Goal: Information Seeking & Learning: Learn about a topic

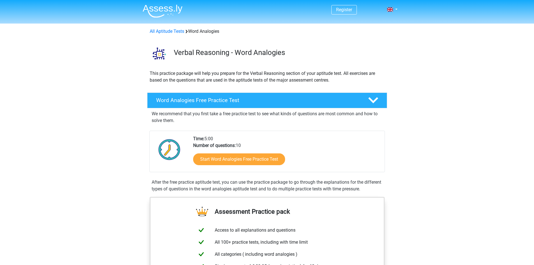
scroll to position [112, 0]
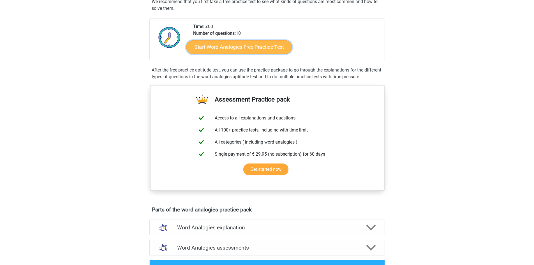
click at [199, 48] on link "Start Word Analogies Free Practice Test" at bounding box center [239, 46] width 106 height 13
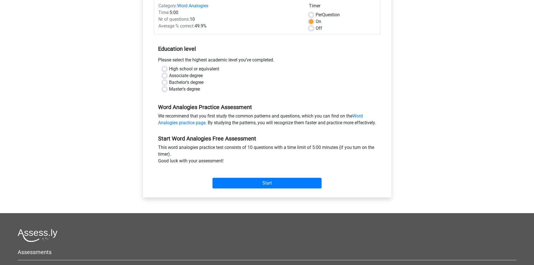
scroll to position [75, 0]
click at [169, 82] on label "Bachelor's degree" at bounding box center [186, 82] width 34 height 7
click at [165, 82] on input "Bachelor's degree" at bounding box center [164, 82] width 4 height 6
radio input "true"
click at [268, 189] on input "Start" at bounding box center [267, 183] width 109 height 11
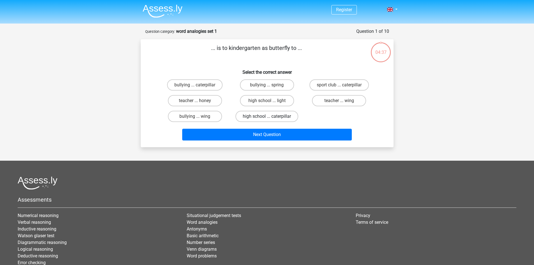
click at [270, 114] on label "high school ... caterpillar" at bounding box center [267, 116] width 63 height 11
click at [270, 116] on input "high school ... caterpillar" at bounding box center [269, 118] width 4 height 4
radio input "true"
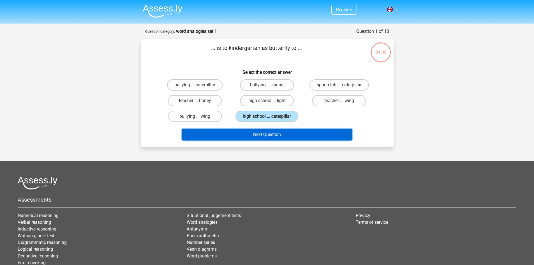
click at [270, 135] on button "Next Question" at bounding box center [267, 135] width 170 height 12
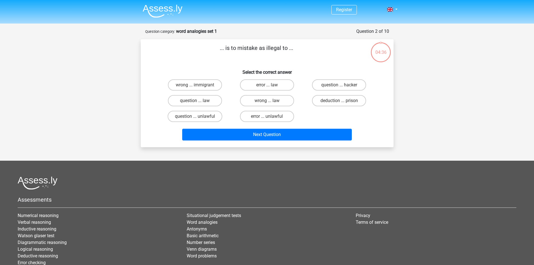
scroll to position [28, 0]
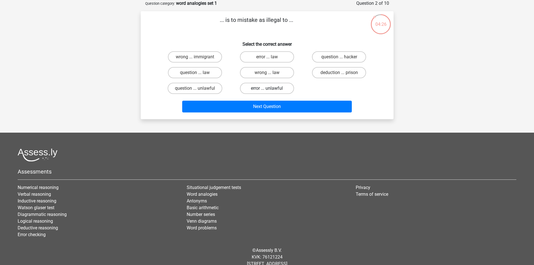
click at [278, 90] on label "error ... unlawful" at bounding box center [267, 88] width 54 height 11
click at [271, 90] on input "error ... unlawful" at bounding box center [269, 90] width 4 height 4
radio input "true"
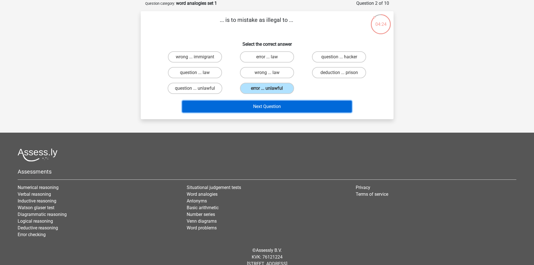
click at [286, 103] on button "Next Question" at bounding box center [267, 107] width 170 height 12
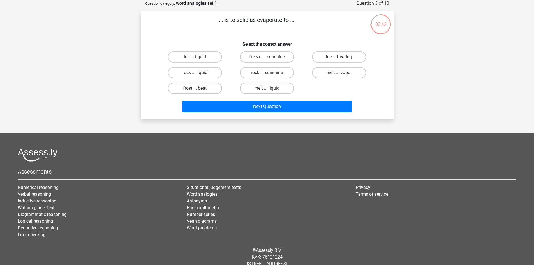
click at [329, 58] on label "ice ... heating" at bounding box center [339, 56] width 54 height 11
click at [339, 58] on input "ice ... heating" at bounding box center [341, 59] width 4 height 4
radio input "true"
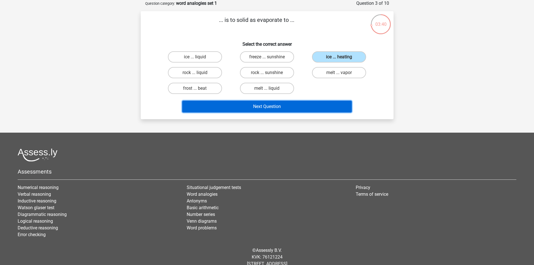
click at [301, 102] on button "Next Question" at bounding box center [267, 107] width 170 height 12
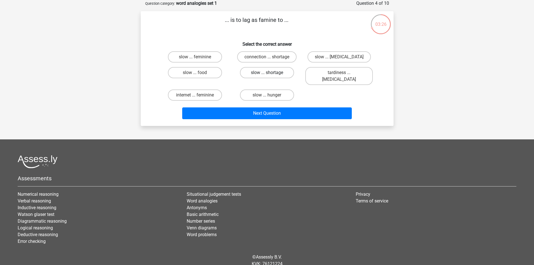
click at [282, 75] on label "slow ... shortage" at bounding box center [267, 72] width 54 height 11
click at [271, 75] on input "slow ... shortage" at bounding box center [269, 75] width 4 height 4
radio input "true"
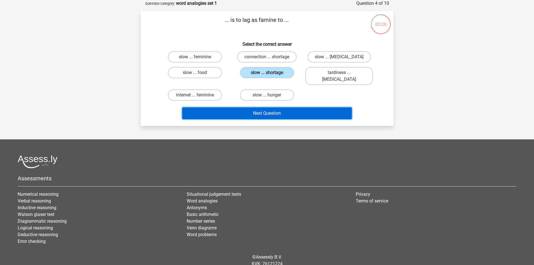
click at [271, 107] on button "Next Question" at bounding box center [267, 113] width 170 height 12
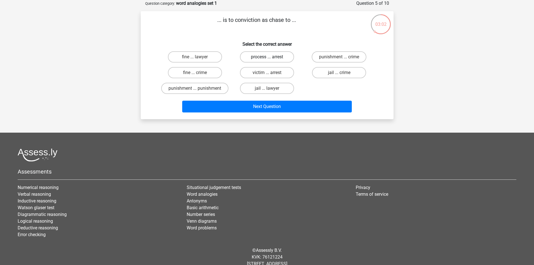
click at [292, 55] on label "process ... arrest" at bounding box center [267, 56] width 54 height 11
click at [271, 57] on input "process ... arrest" at bounding box center [269, 59] width 4 height 4
radio input "true"
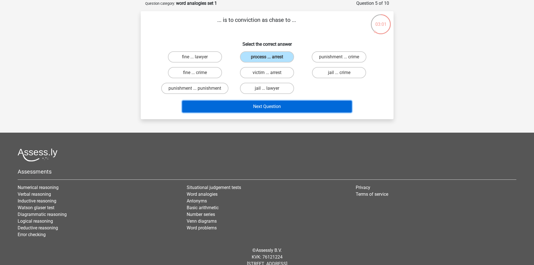
click at [306, 103] on button "Next Question" at bounding box center [267, 107] width 170 height 12
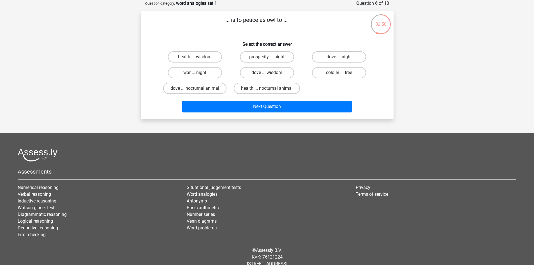
click at [275, 72] on label "dove ... wisdom" at bounding box center [267, 72] width 54 height 11
click at [271, 73] on input "dove ... wisdom" at bounding box center [269, 75] width 4 height 4
radio input "true"
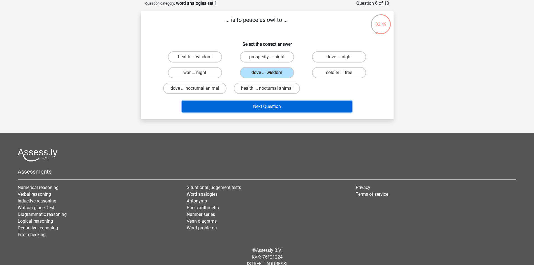
click at [258, 104] on button "Next Question" at bounding box center [267, 107] width 170 height 12
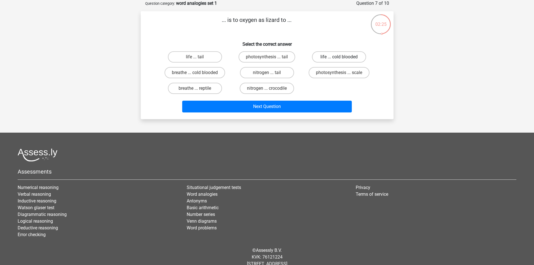
click at [337, 57] on label "life ... cold blooded" at bounding box center [339, 56] width 54 height 11
click at [339, 57] on input "life ... cold blooded" at bounding box center [341, 59] width 4 height 4
radio input "true"
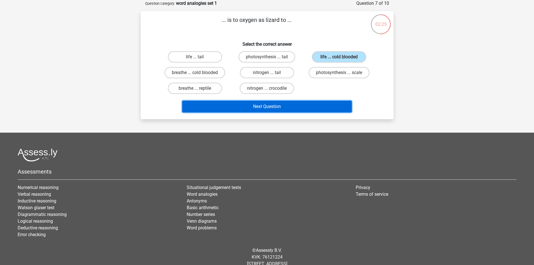
click at [311, 105] on button "Next Question" at bounding box center [267, 107] width 170 height 12
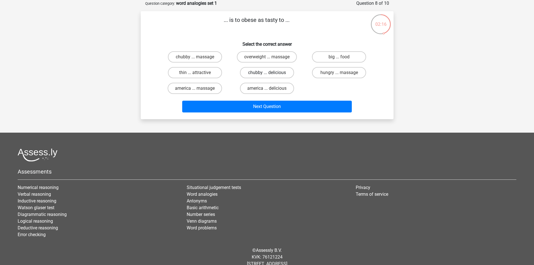
click at [282, 70] on label "chubby ... delicious" at bounding box center [267, 72] width 54 height 11
click at [271, 73] on input "chubby ... delicious" at bounding box center [269, 75] width 4 height 4
radio input "true"
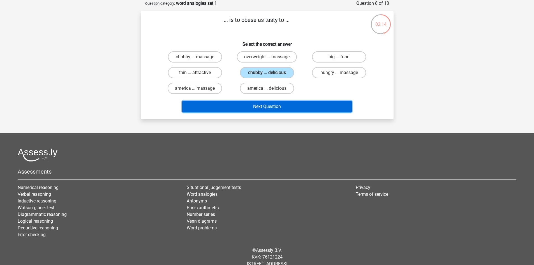
click at [288, 106] on button "Next Question" at bounding box center [267, 107] width 170 height 12
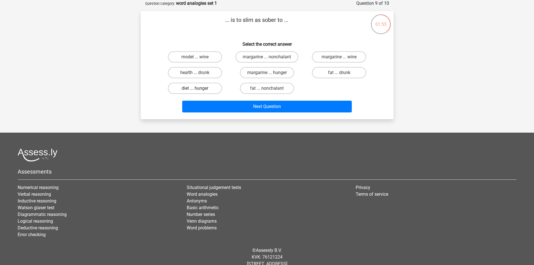
click at [213, 93] on label "diet ... hunger" at bounding box center [195, 88] width 54 height 11
click at [199, 92] on input "diet ... hunger" at bounding box center [197, 90] width 4 height 4
radio input "true"
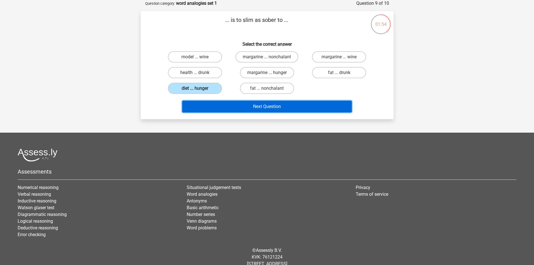
click at [221, 107] on button "Next Question" at bounding box center [267, 107] width 170 height 12
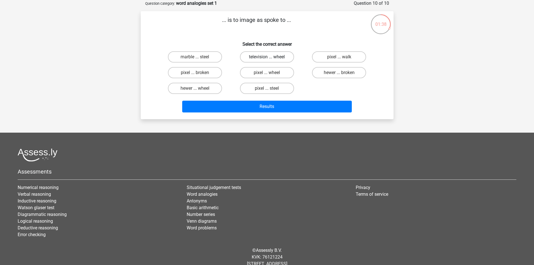
click at [288, 61] on label "television ... wheel" at bounding box center [267, 56] width 54 height 11
click at [271, 61] on input "television ... wheel" at bounding box center [269, 59] width 4 height 4
radio input "true"
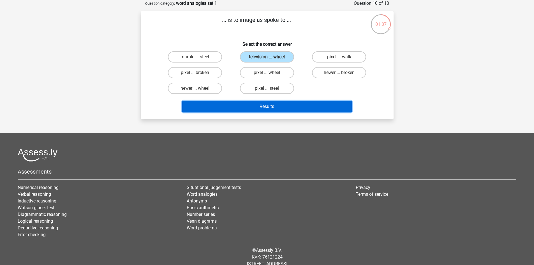
click at [285, 110] on button "Results" at bounding box center [267, 107] width 170 height 12
